Goal: Information Seeking & Learning: Learn about a topic

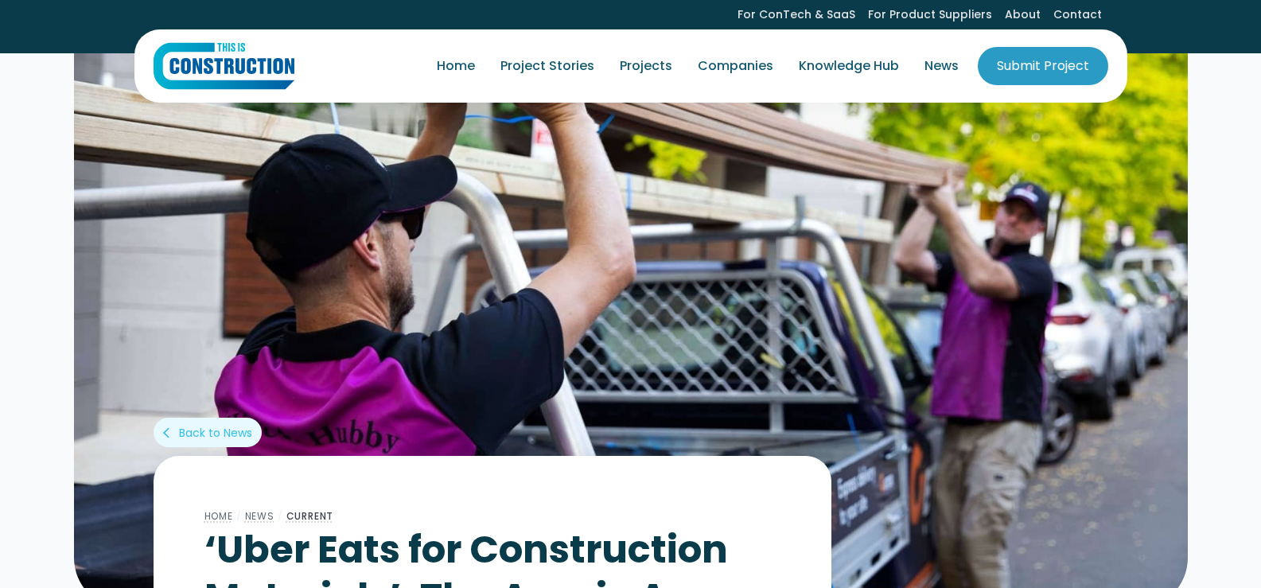
scroll to position [520, 0]
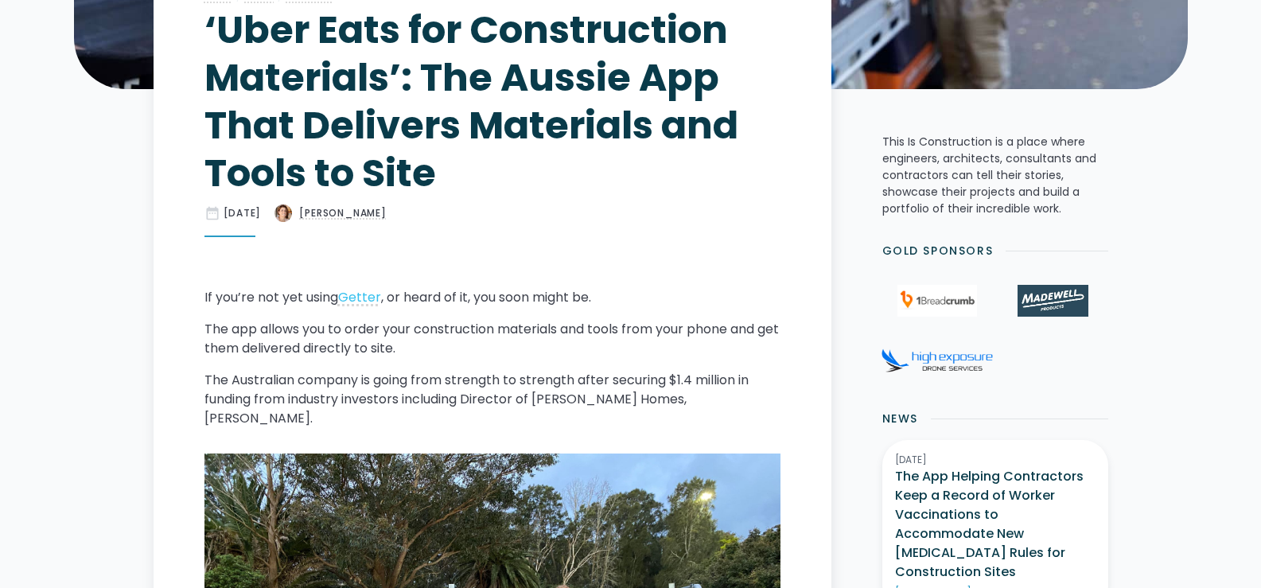
click at [272, 41] on h1 "‘Uber Eats for Construction Materials’: The Aussie App That Delivers Materials …" at bounding box center [493, 101] width 576 height 191
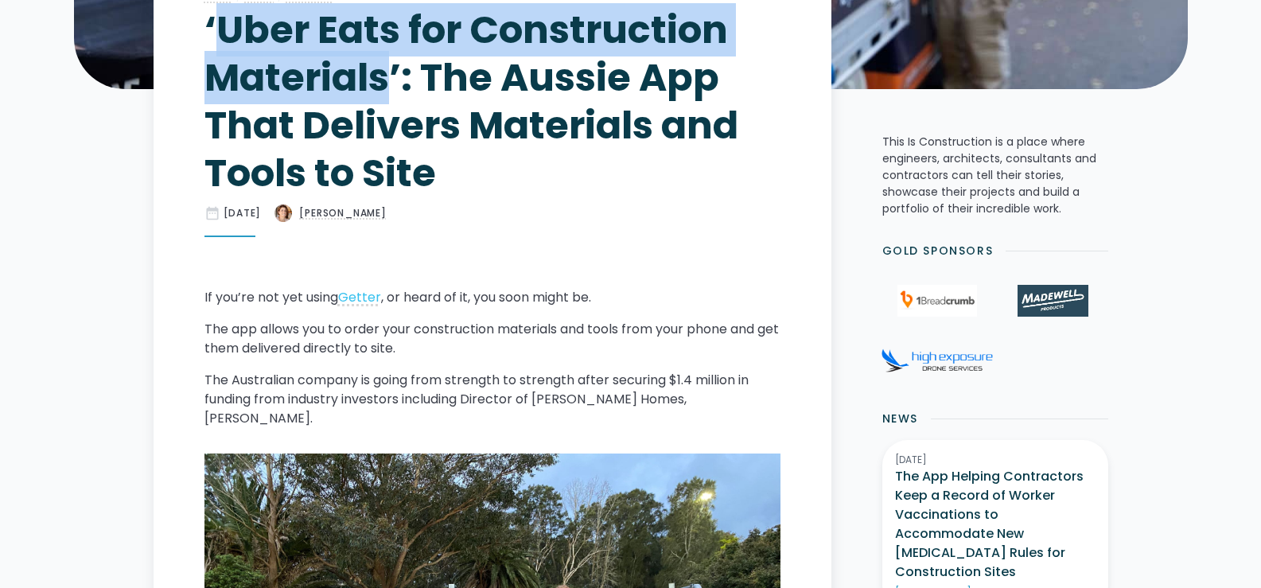
drag, startPoint x: 272, startPoint y: 41, endPoint x: 339, endPoint y: 66, distance: 71.3
click at [339, 66] on h1 "‘Uber Eats for Construction Materials’: The Aussie App That Delivers Materials …" at bounding box center [493, 101] width 576 height 191
copy h1 "Uber Eats for Construction Materials"
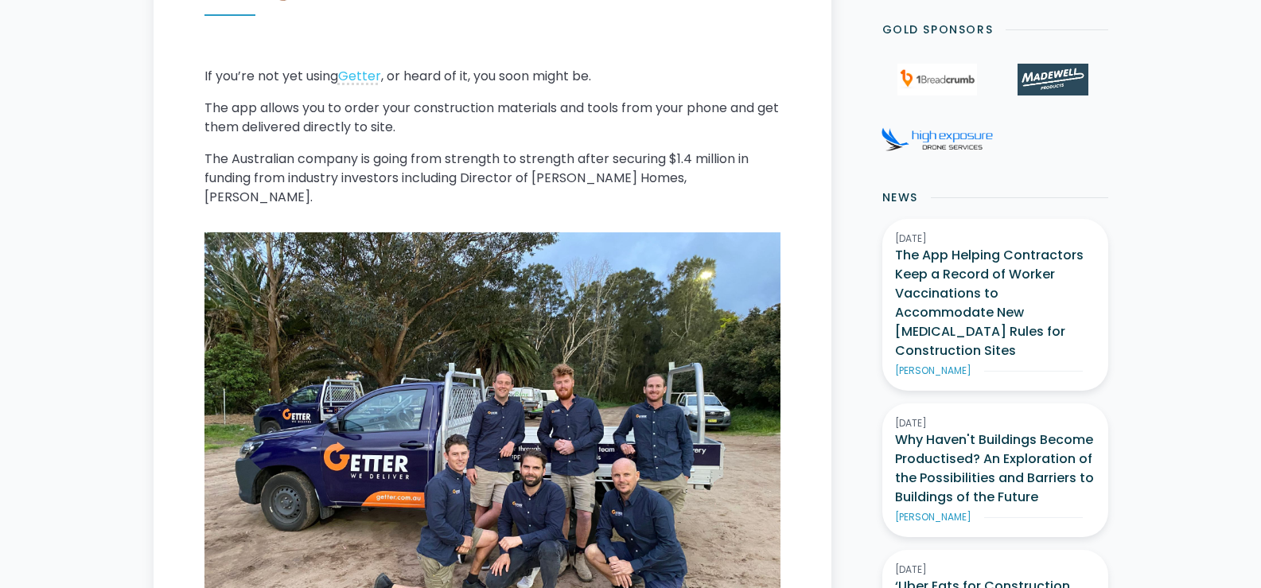
scroll to position [599, 0]
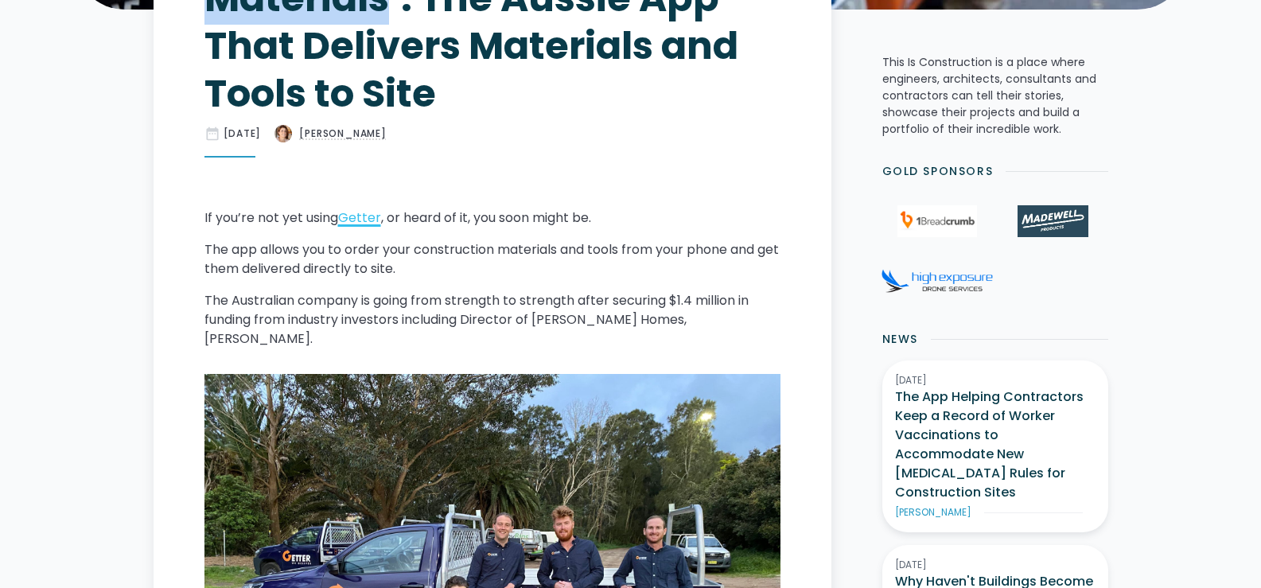
click at [361, 224] on link "Getter" at bounding box center [359, 218] width 43 height 18
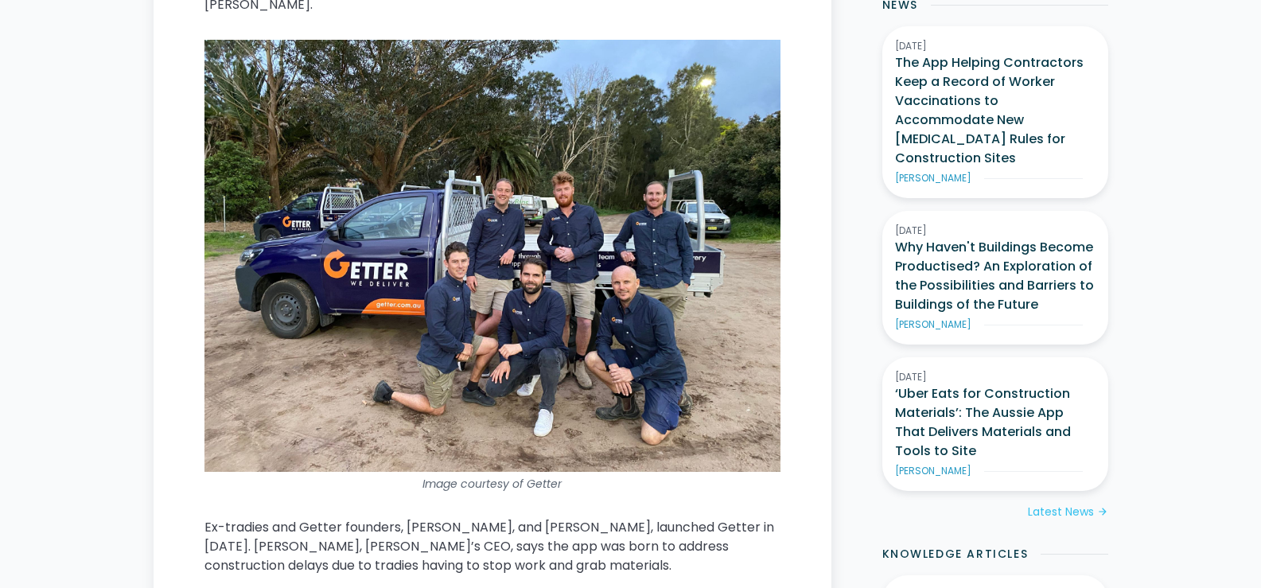
scroll to position [1156, 0]
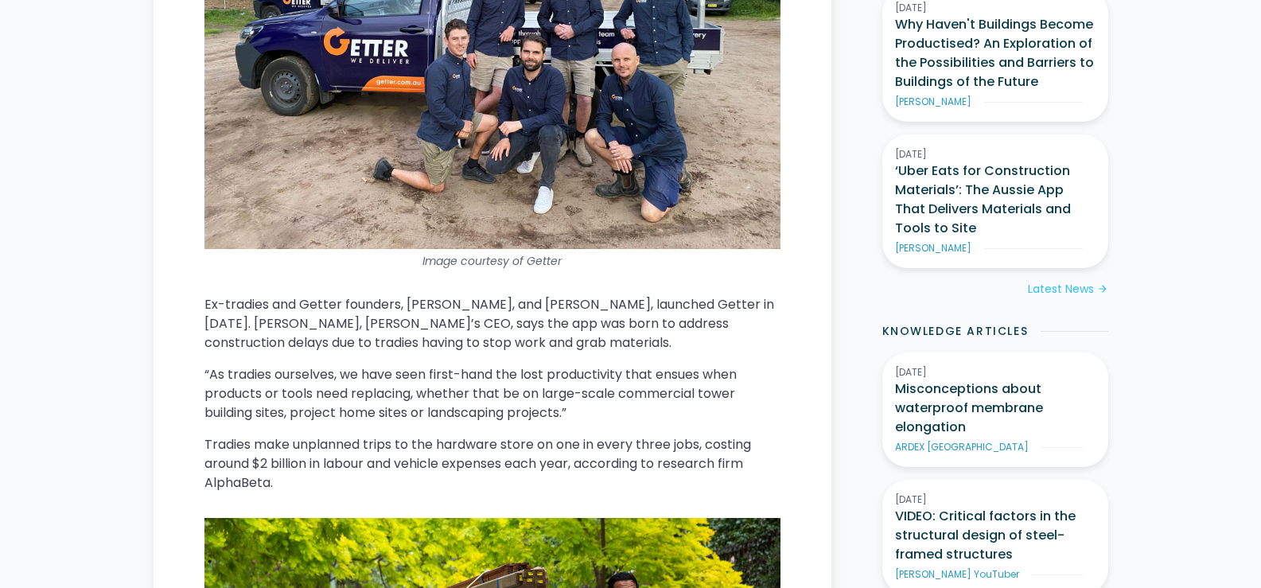
click at [320, 295] on p "Ex-tradies and Getter founders, [PERSON_NAME], and [PERSON_NAME], launched Gett…" at bounding box center [493, 323] width 576 height 57
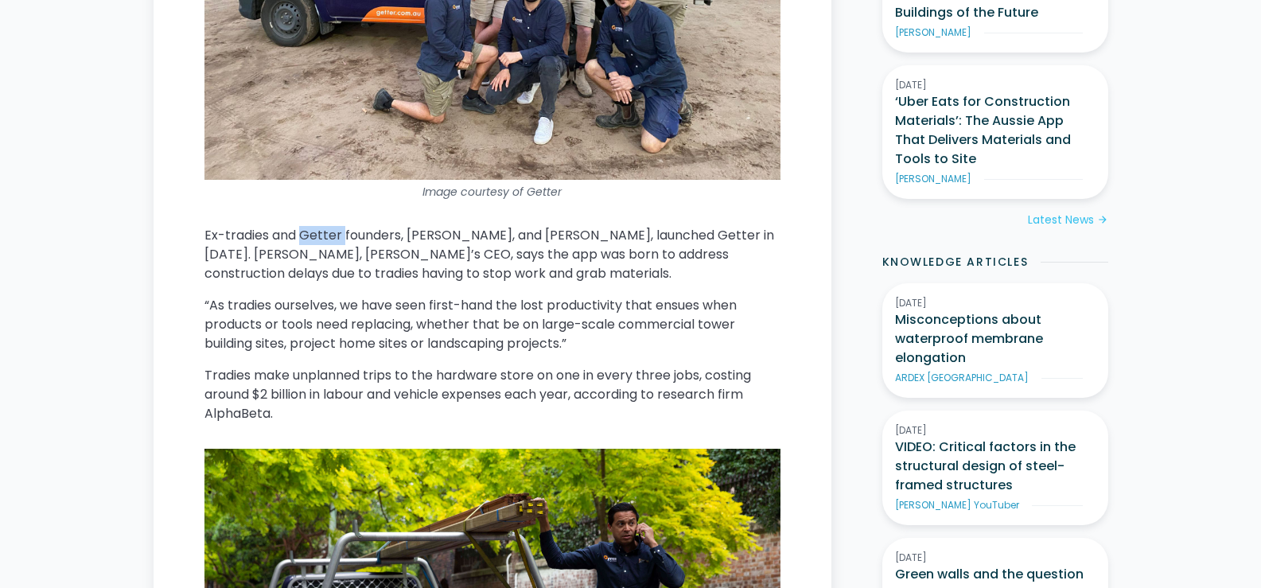
scroll to position [1316, 0]
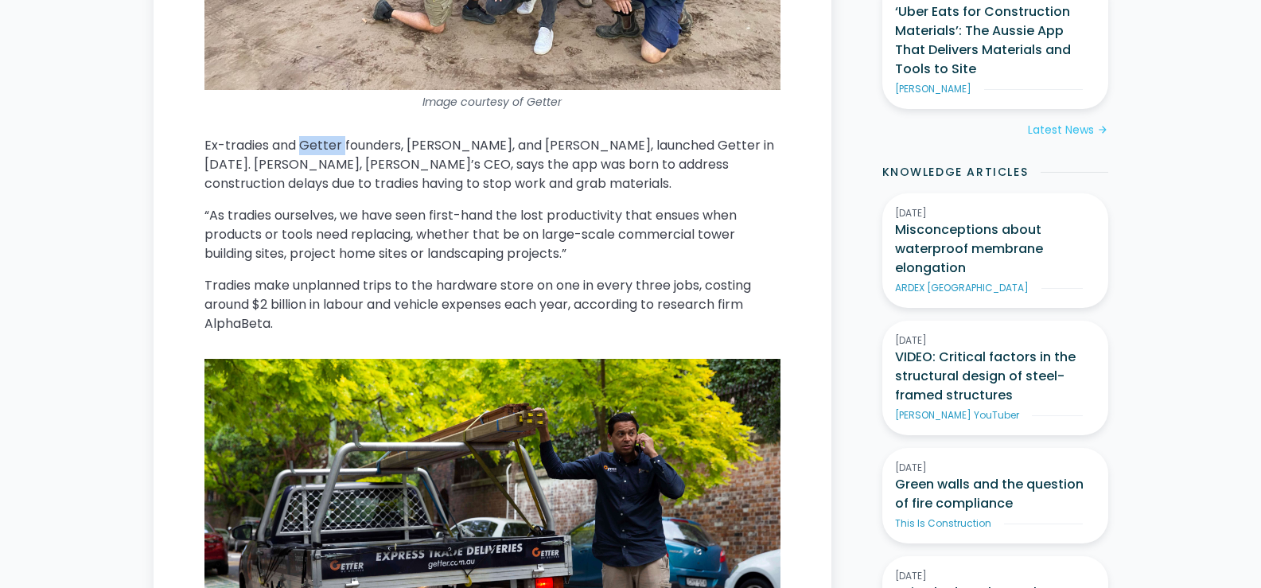
copy p "Getter"
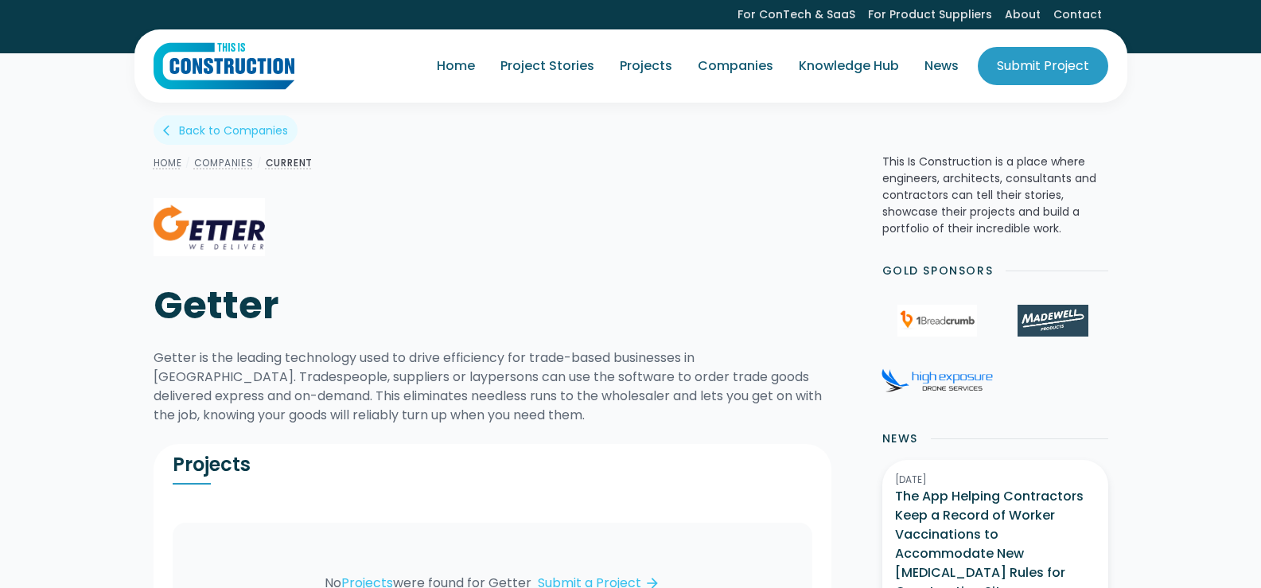
click at [258, 295] on h1 "Getter" at bounding box center [398, 306] width 489 height 48
copy h1 "Getter"
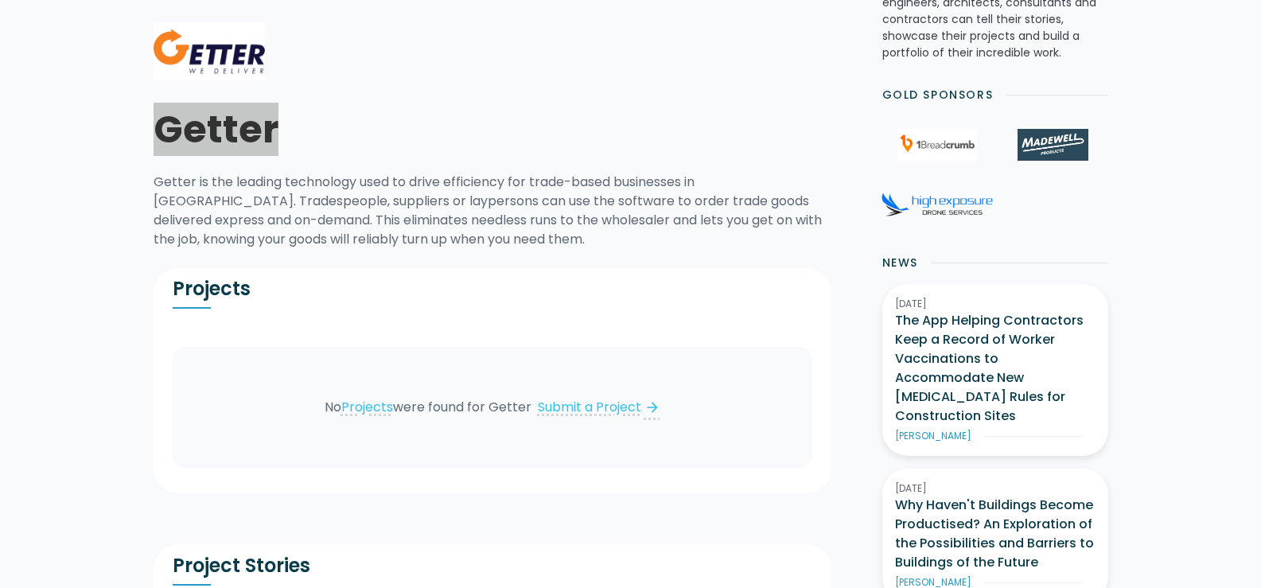
scroll to position [318, 0]
